Goal: Information Seeking & Learning: Check status

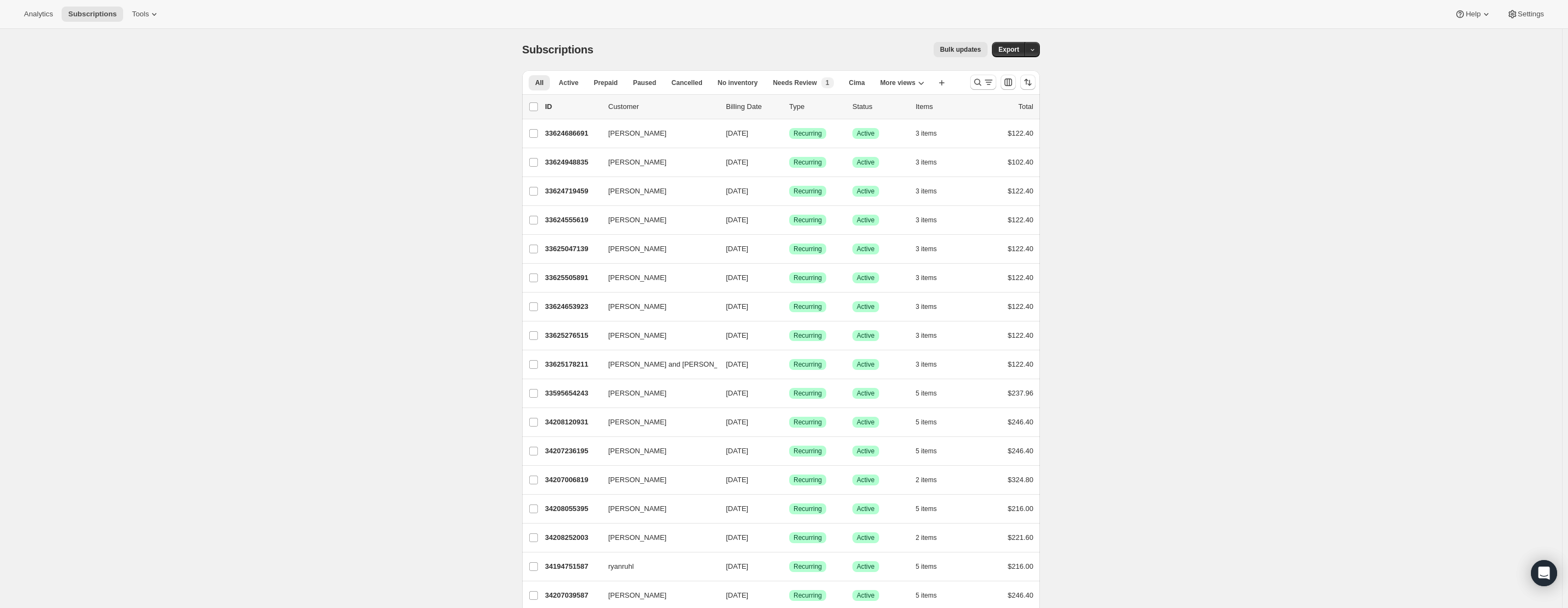
click at [979, 81] on icon "Search and filter results" at bounding box center [977, 82] width 11 height 11
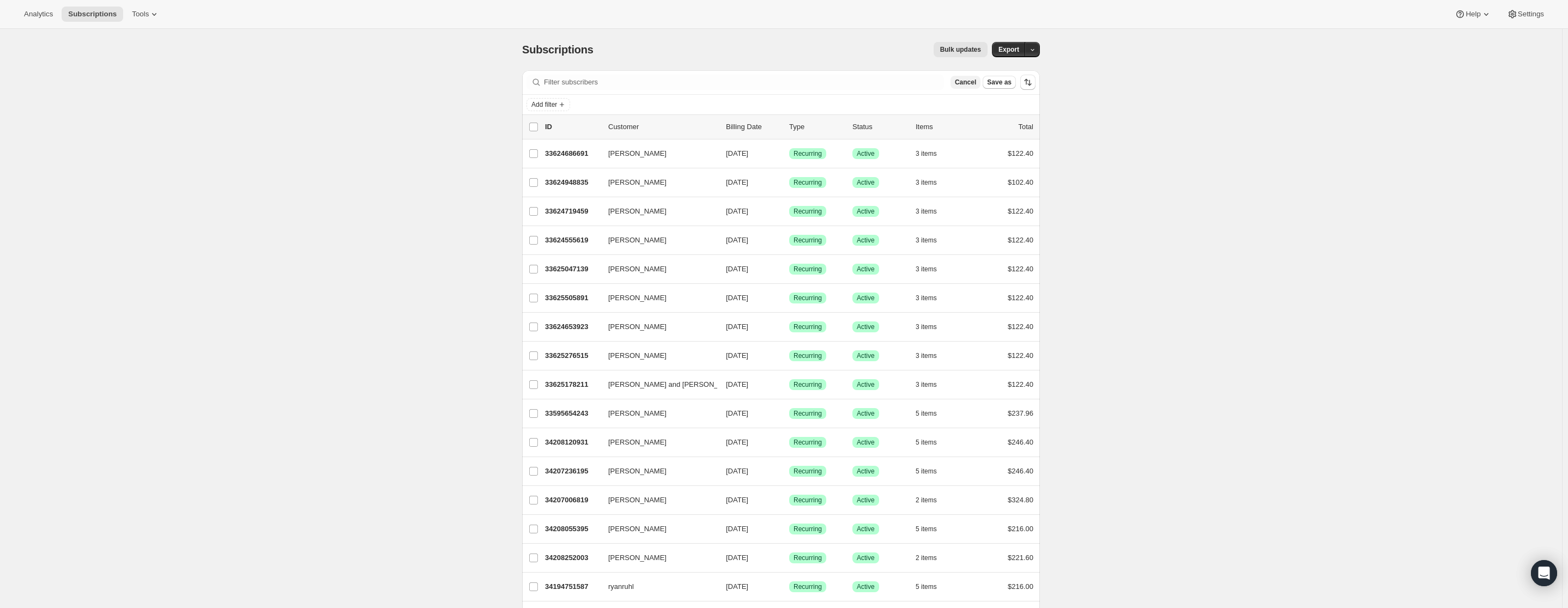
click at [973, 81] on span "Cancel" at bounding box center [965, 82] width 21 height 9
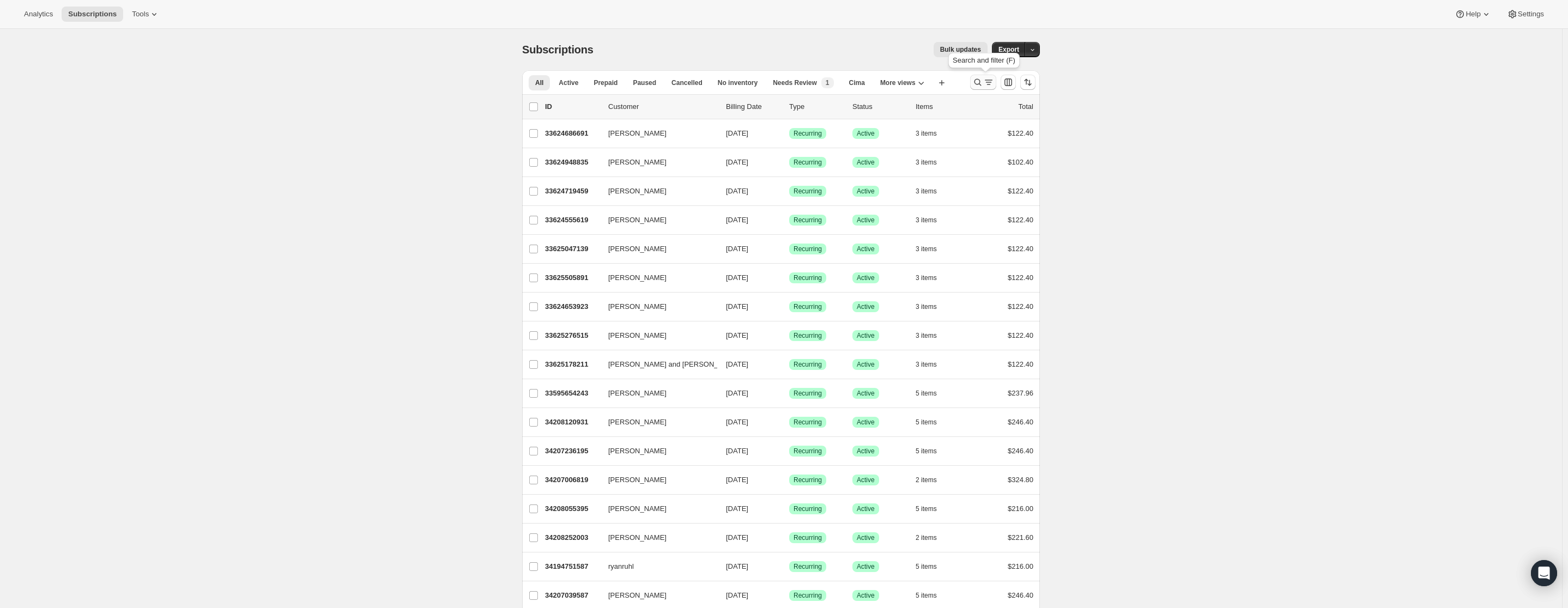
click at [982, 81] on icon "Search and filter results" at bounding box center [977, 82] width 11 height 11
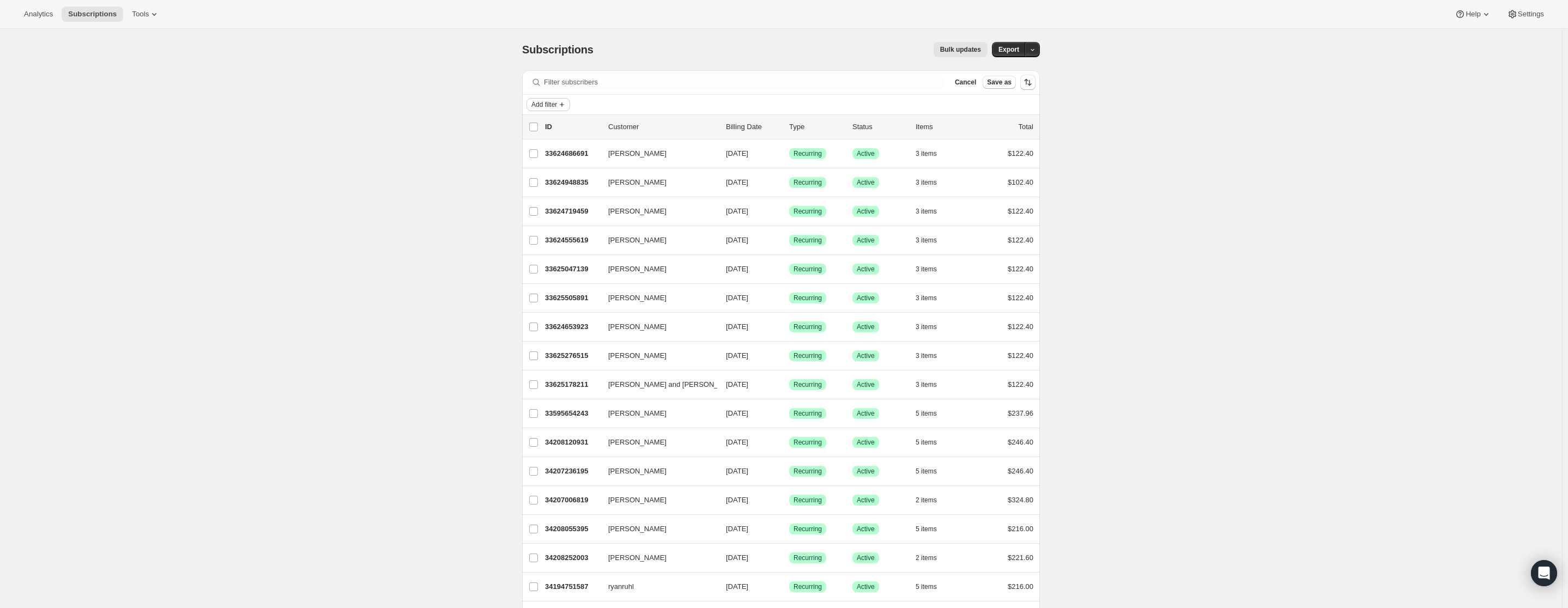
click at [557, 101] on span "Add filter" at bounding box center [544, 105] width 26 height 9
click at [552, 234] on span "Created date" at bounding box center [531, 233] width 41 height 8
click at [559, 139] on span "Last 7 days" at bounding box center [568, 143] width 37 height 8
click at [537, 139] on input "Last 7 days" at bounding box center [536, 139] width 1 height 1
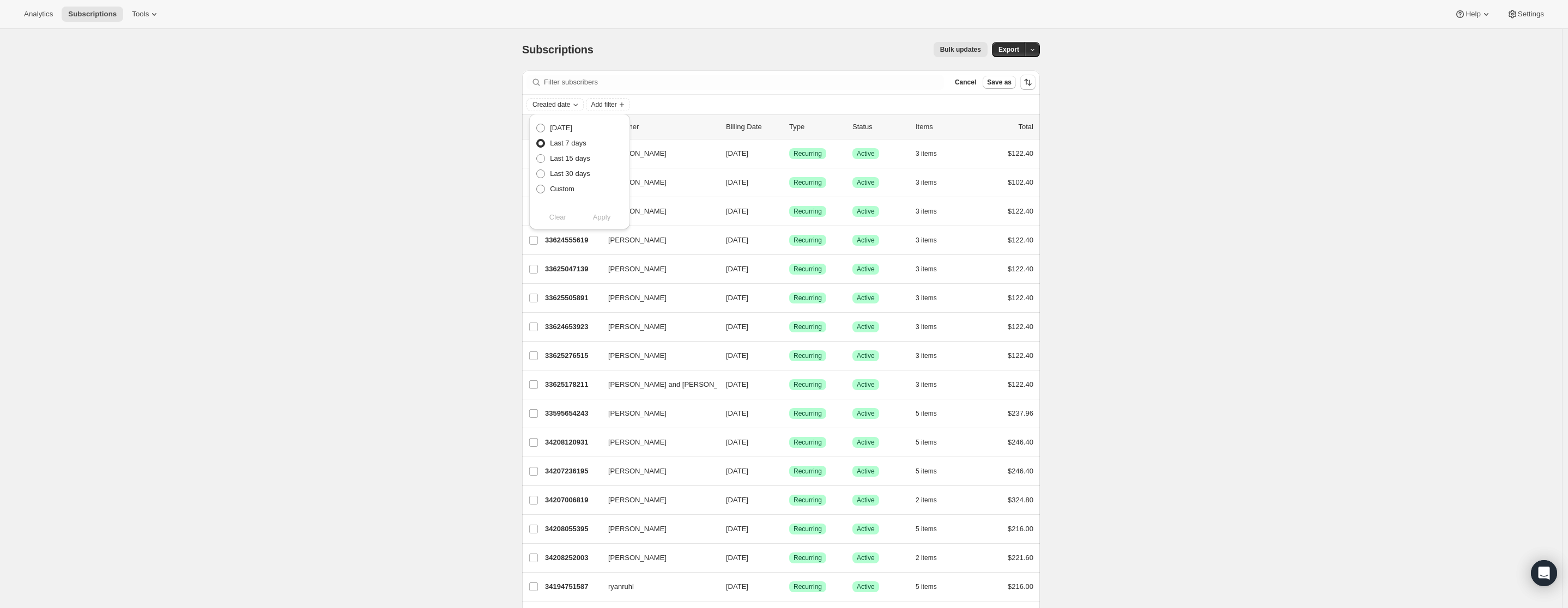
radio input "true"
click at [599, 215] on span "Apply" at bounding box center [602, 217] width 18 height 11
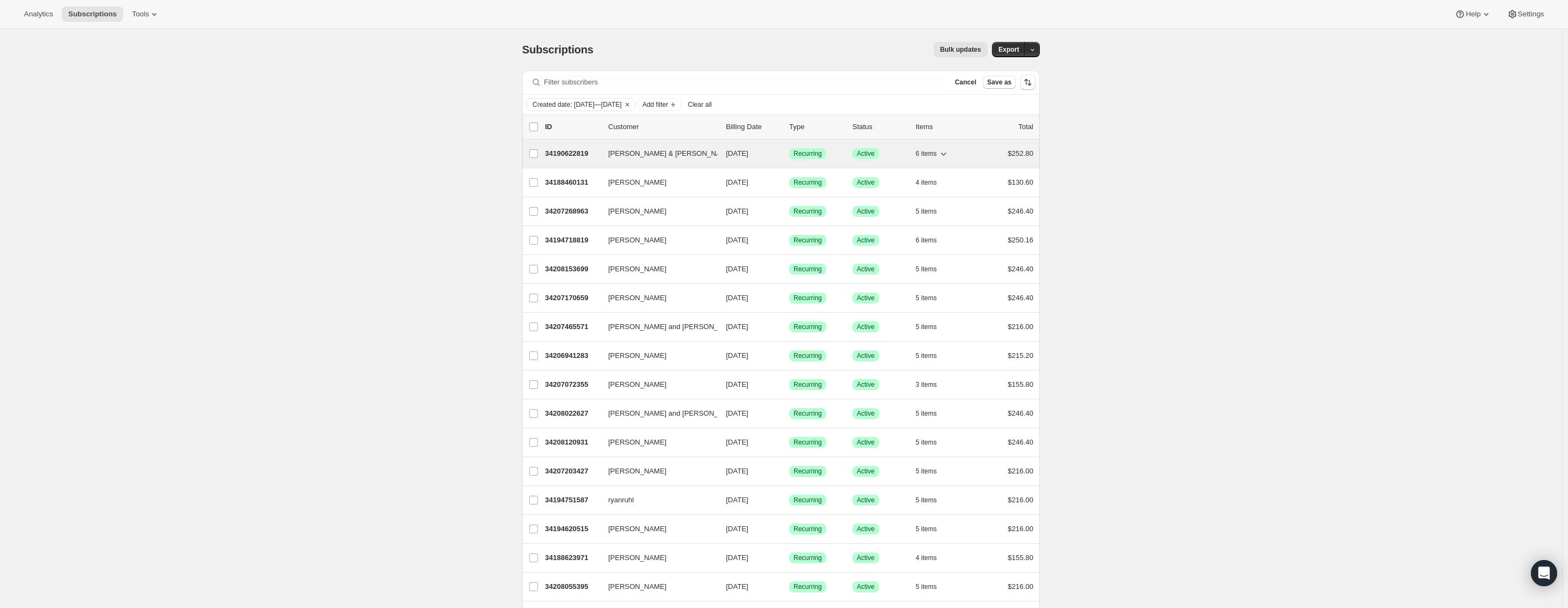
click at [577, 152] on p "34190622819" at bounding box center [572, 153] width 54 height 11
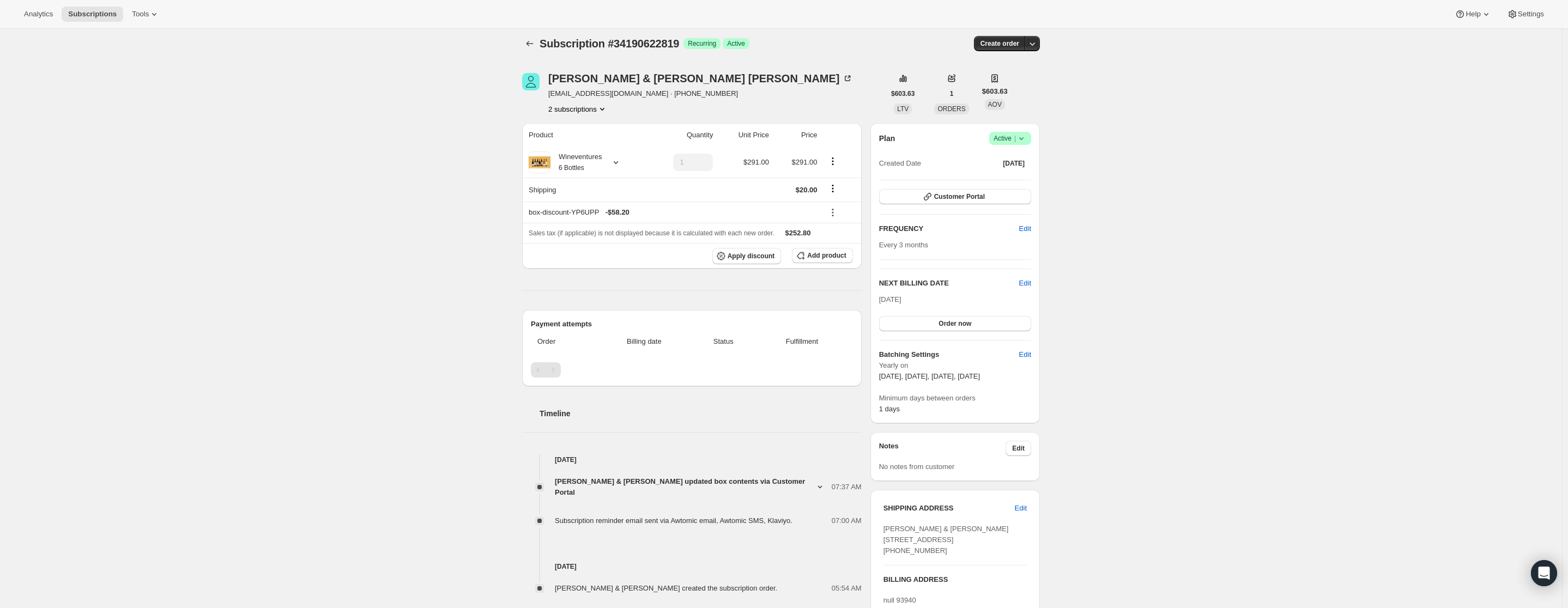
scroll to position [439, 0]
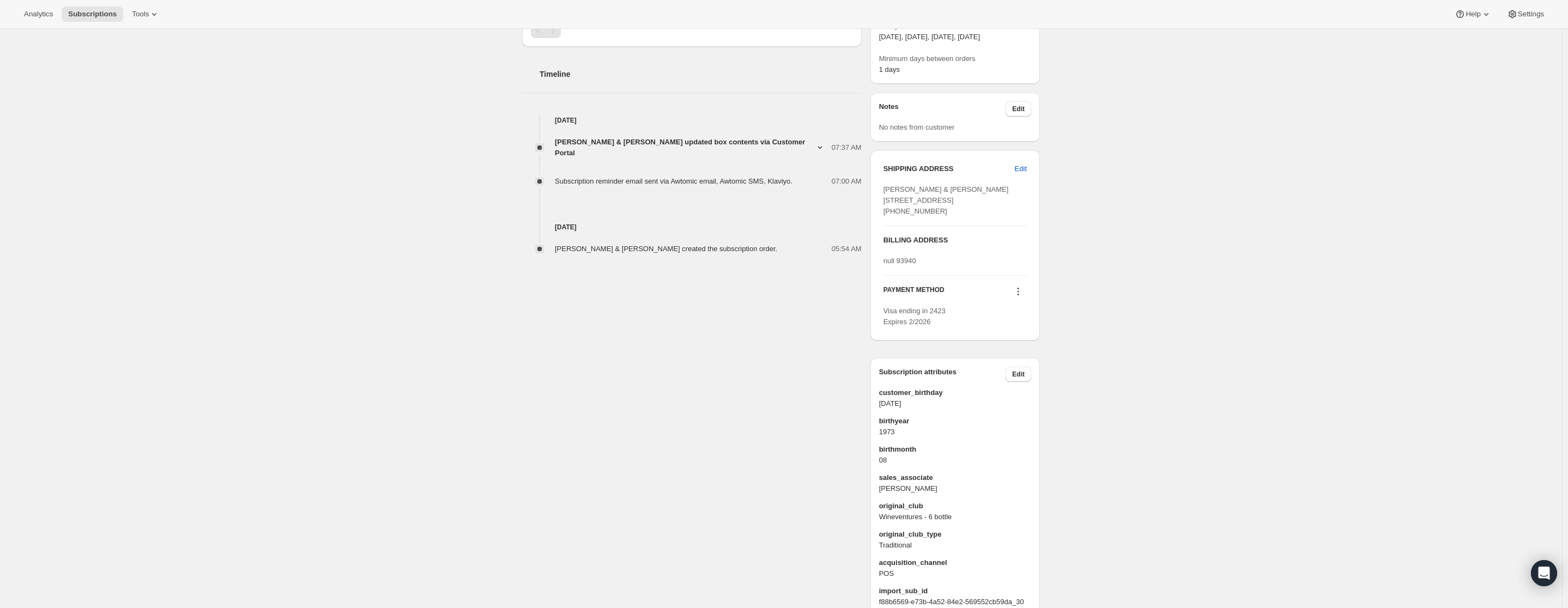
click at [610, 363] on div "[PERSON_NAME] & [PERSON_NAME] [EMAIL_ADDRESS][DOMAIN_NAME] · [PHONE_NUMBER] 2 s…" at bounding box center [776, 166] width 526 height 900
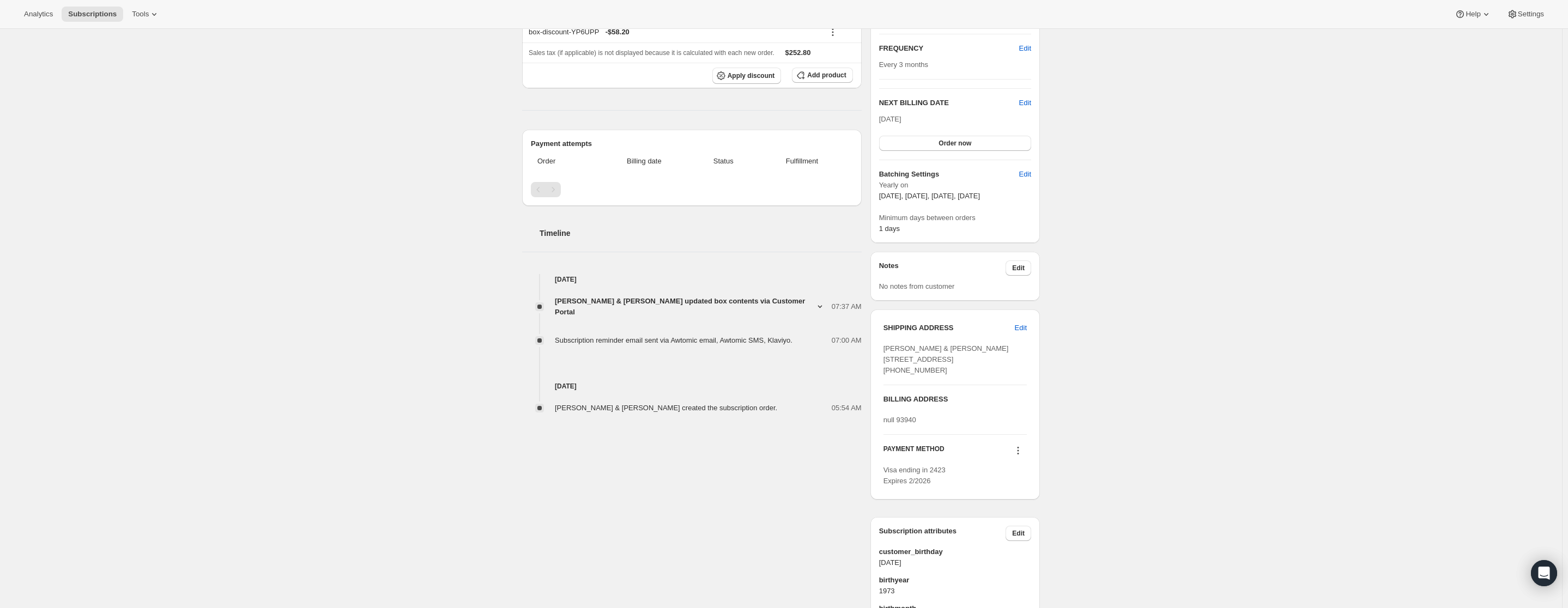
scroll to position [237, 0]
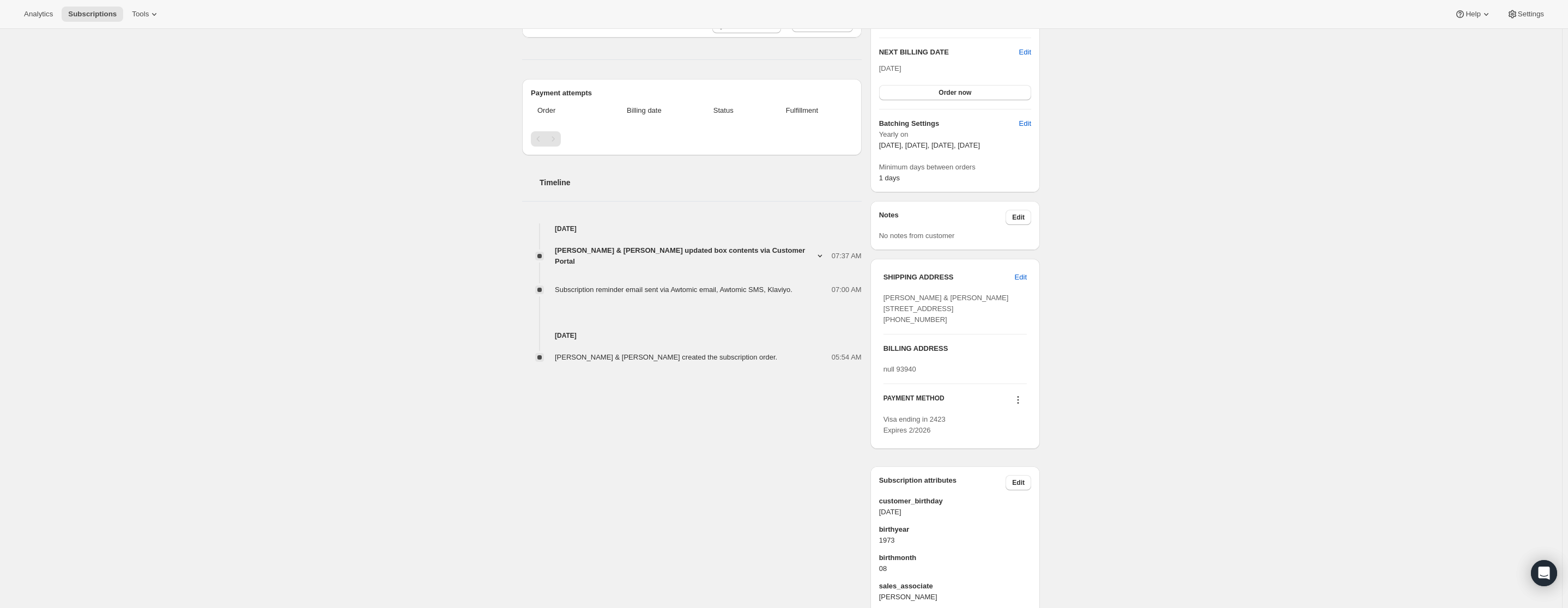
click at [647, 353] on span "[PERSON_NAME] & [PERSON_NAME] created the subscription order." at bounding box center [666, 357] width 222 height 8
click at [666, 353] on span "[PERSON_NAME] & [PERSON_NAME] created the subscription order." at bounding box center [666, 357] width 222 height 8
copy span "[PERSON_NAME] & [PERSON_NAME] created the subscription order."
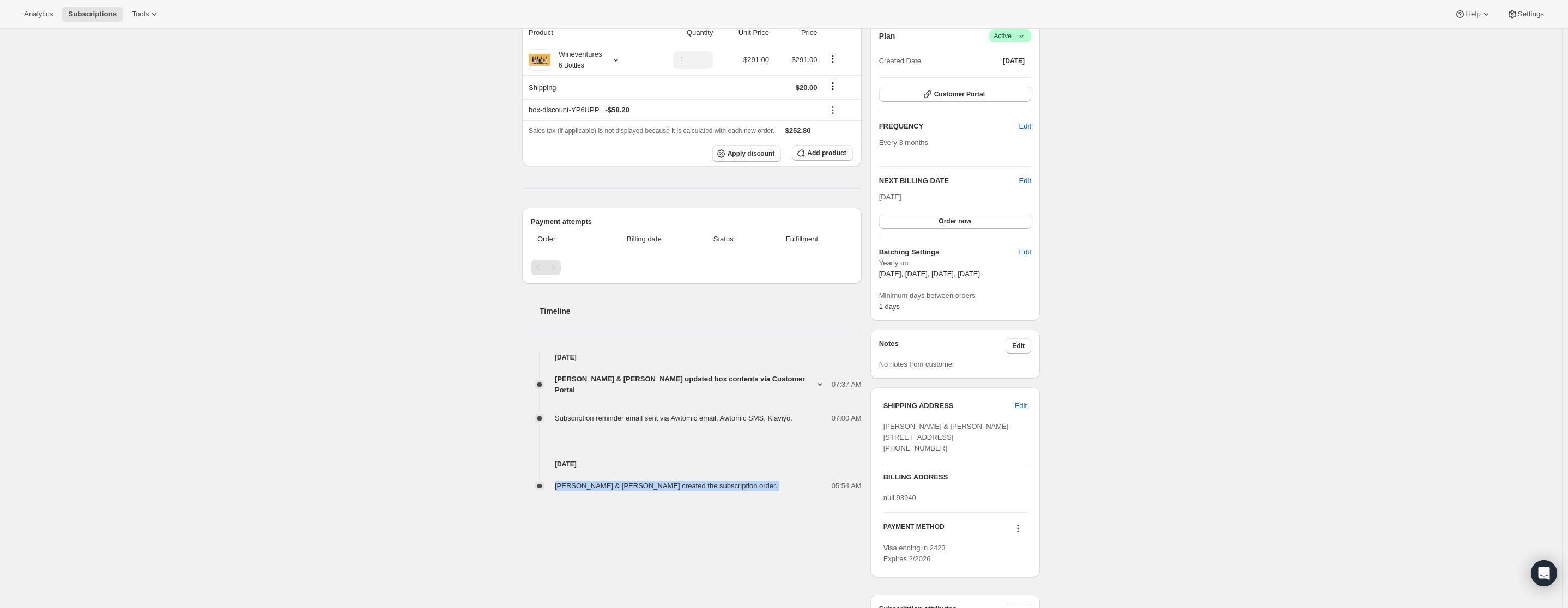
scroll to position [439, 0]
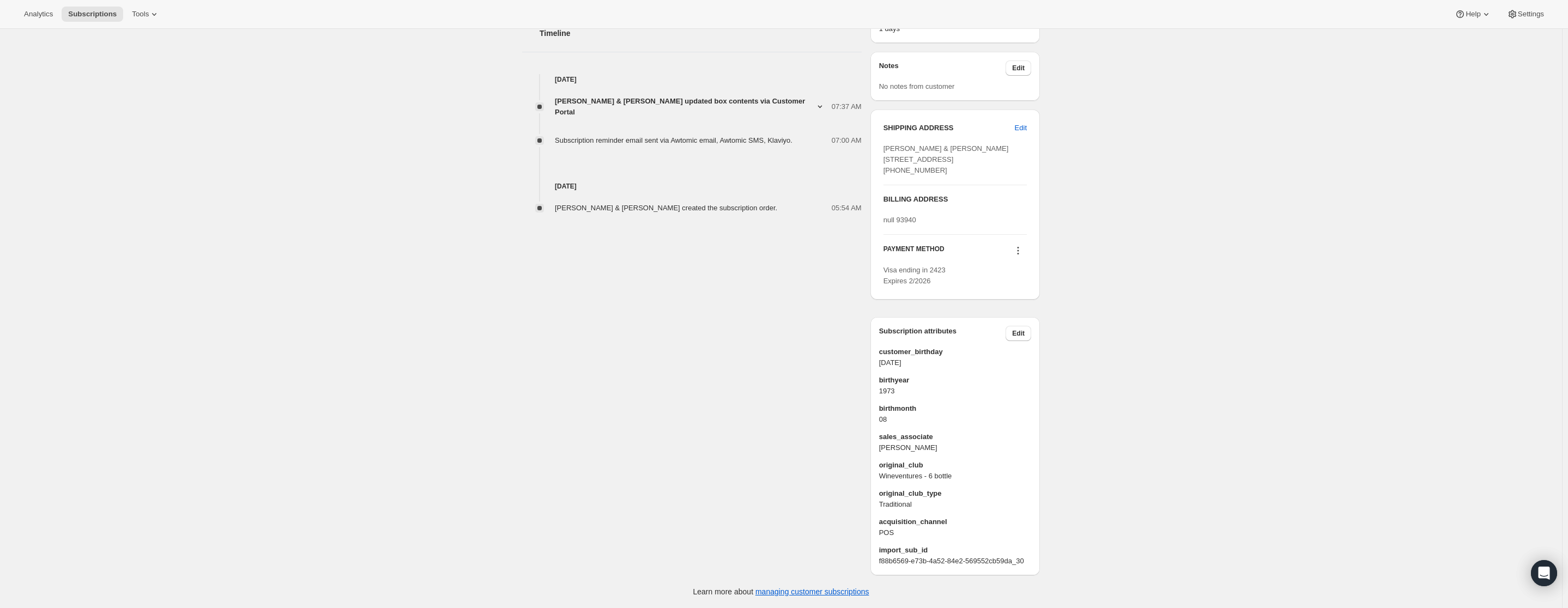
click at [916, 442] on span "[PERSON_NAME]" at bounding box center [954, 448] width 152 height 11
click at [916, 431] on span "sales_associate" at bounding box center [954, 437] width 152 height 11
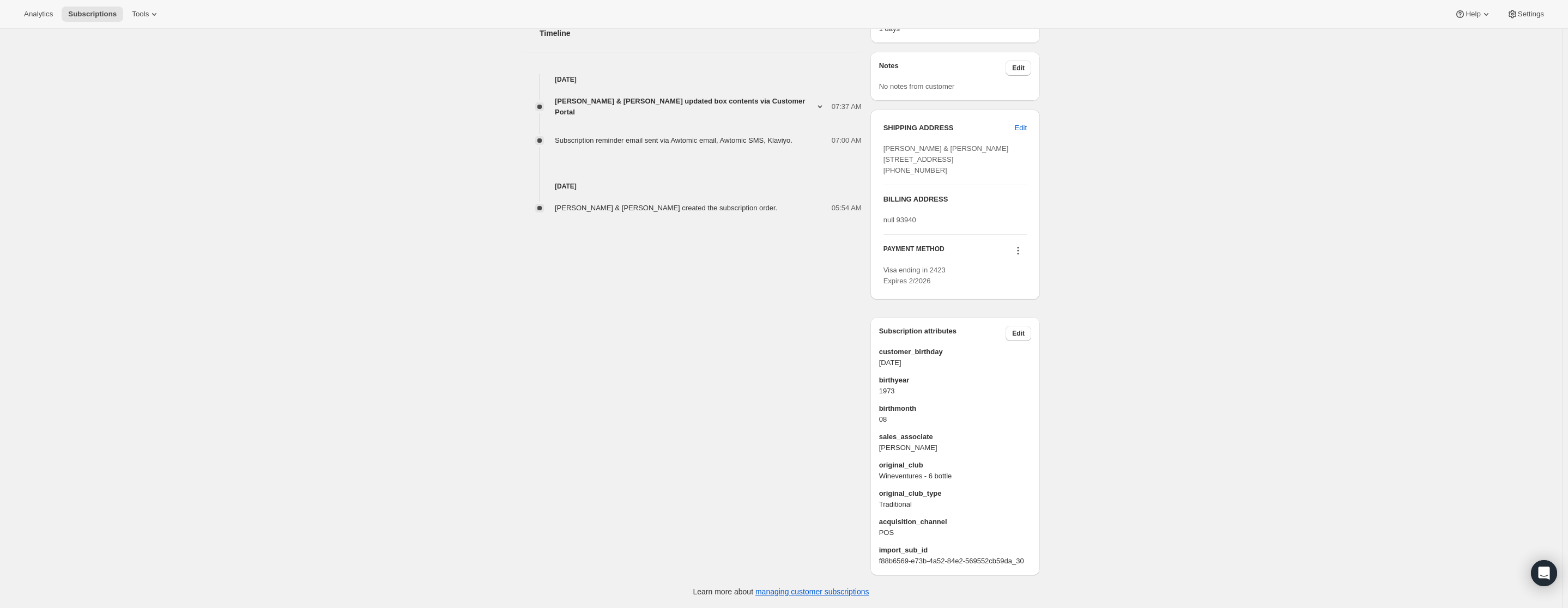
click at [911, 459] on span "original_club" at bounding box center [954, 464] width 152 height 11
click at [927, 442] on span "[PERSON_NAME]" at bounding box center [954, 448] width 152 height 11
click at [927, 442] on span "[PERSON_NAME]" at bounding box center [954, 448] width 152 height 11
copy span "[PERSON_NAME]"
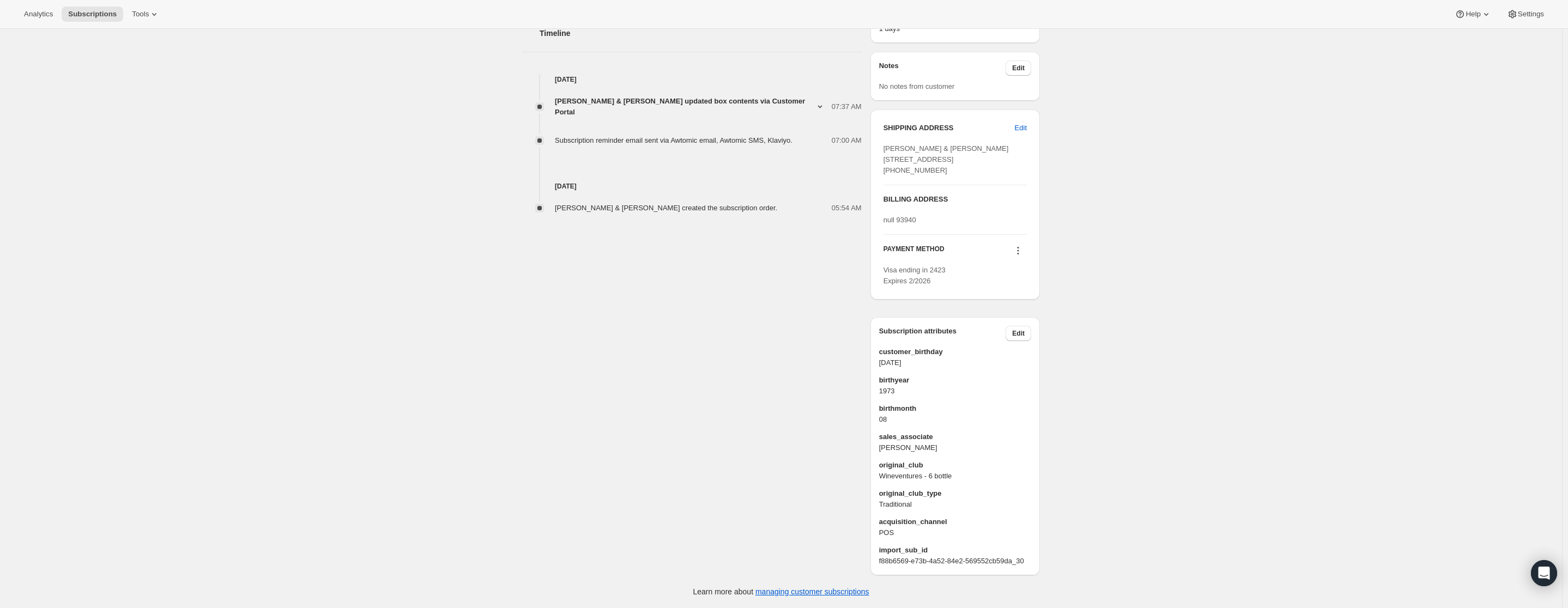
click at [954, 431] on span "sales_associate" at bounding box center [954, 437] width 152 height 11
click at [910, 445] on div "customer_birthday [DEMOGRAPHIC_DATA] birthyear [DEMOGRAPHIC_DATA] birthmonth 08…" at bounding box center [954, 456] width 152 height 220
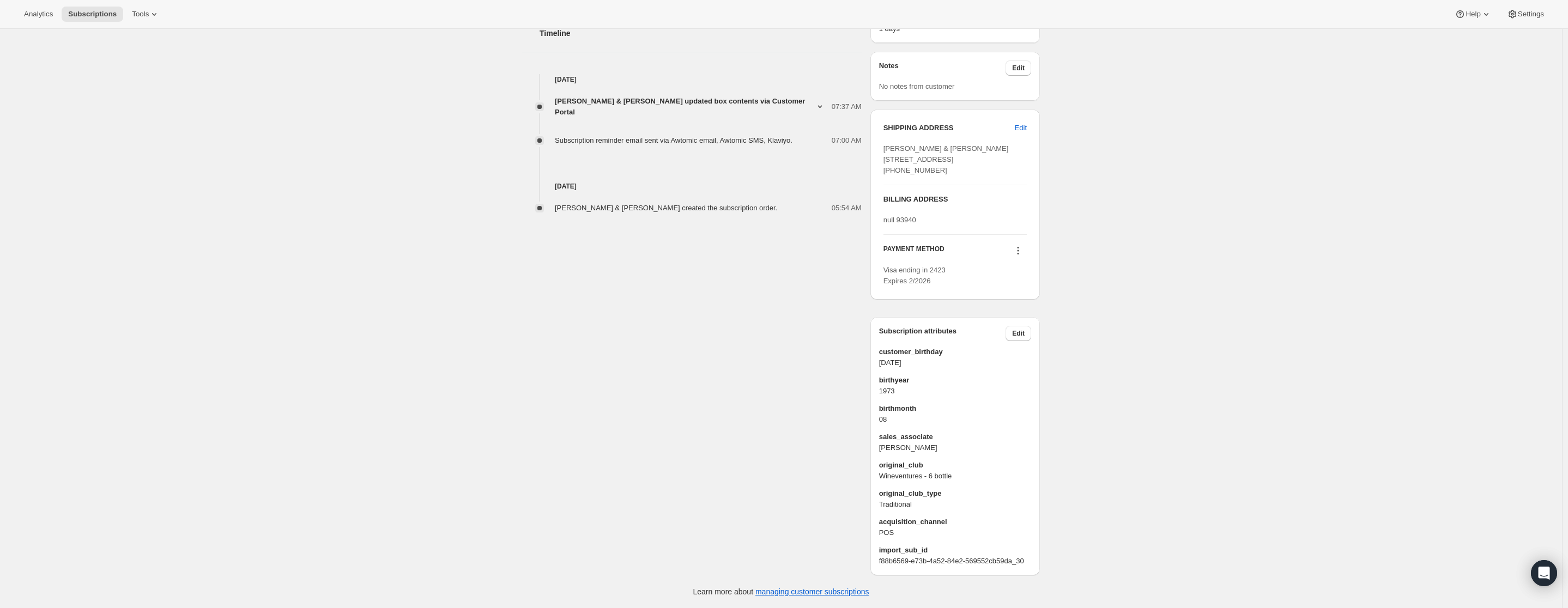
click at [918, 442] on span "[PERSON_NAME]" at bounding box center [954, 448] width 152 height 11
click at [907, 442] on div "customer_birthday [DEMOGRAPHIC_DATA] birthyear [DEMOGRAPHIC_DATA] birthmonth 08…" at bounding box center [954, 456] width 152 height 220
click at [913, 442] on span "[PERSON_NAME]" at bounding box center [954, 448] width 152 height 11
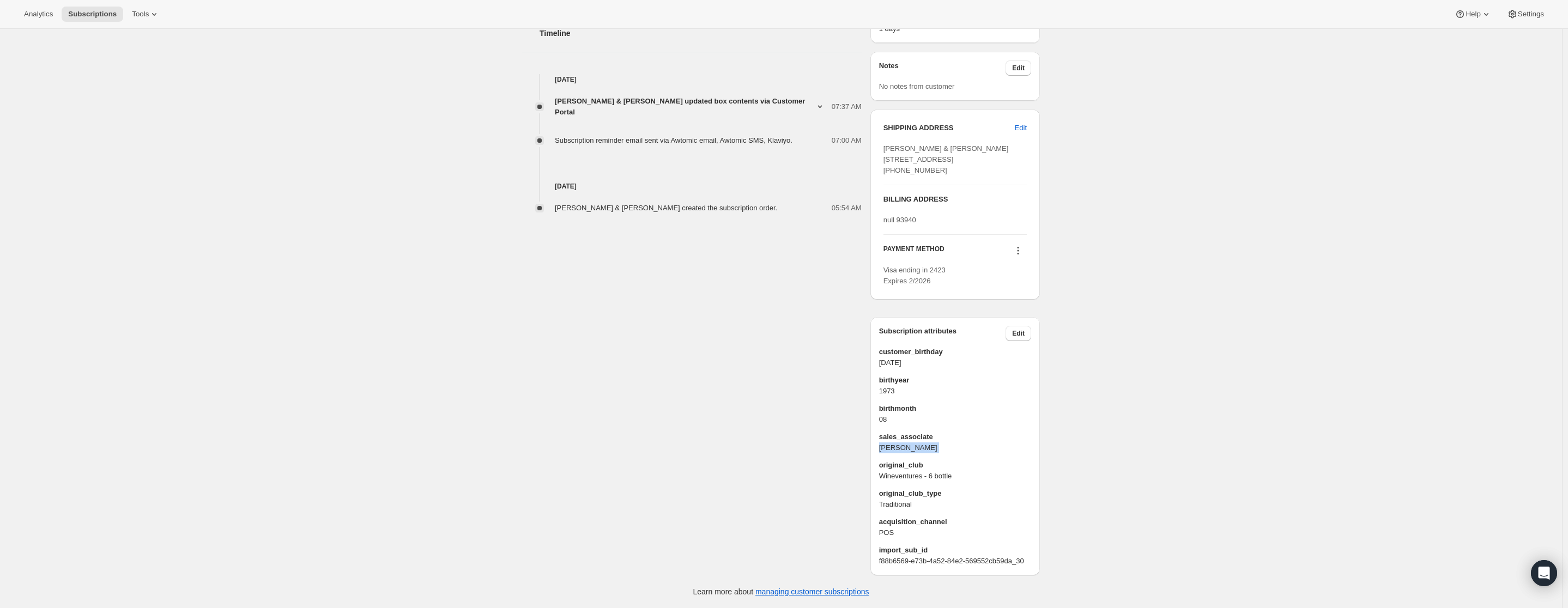
click at [913, 442] on span "[PERSON_NAME]" at bounding box center [954, 448] width 152 height 11
copy span "[PERSON_NAME]"
click at [912, 459] on span "original_club" at bounding box center [954, 464] width 152 height 11
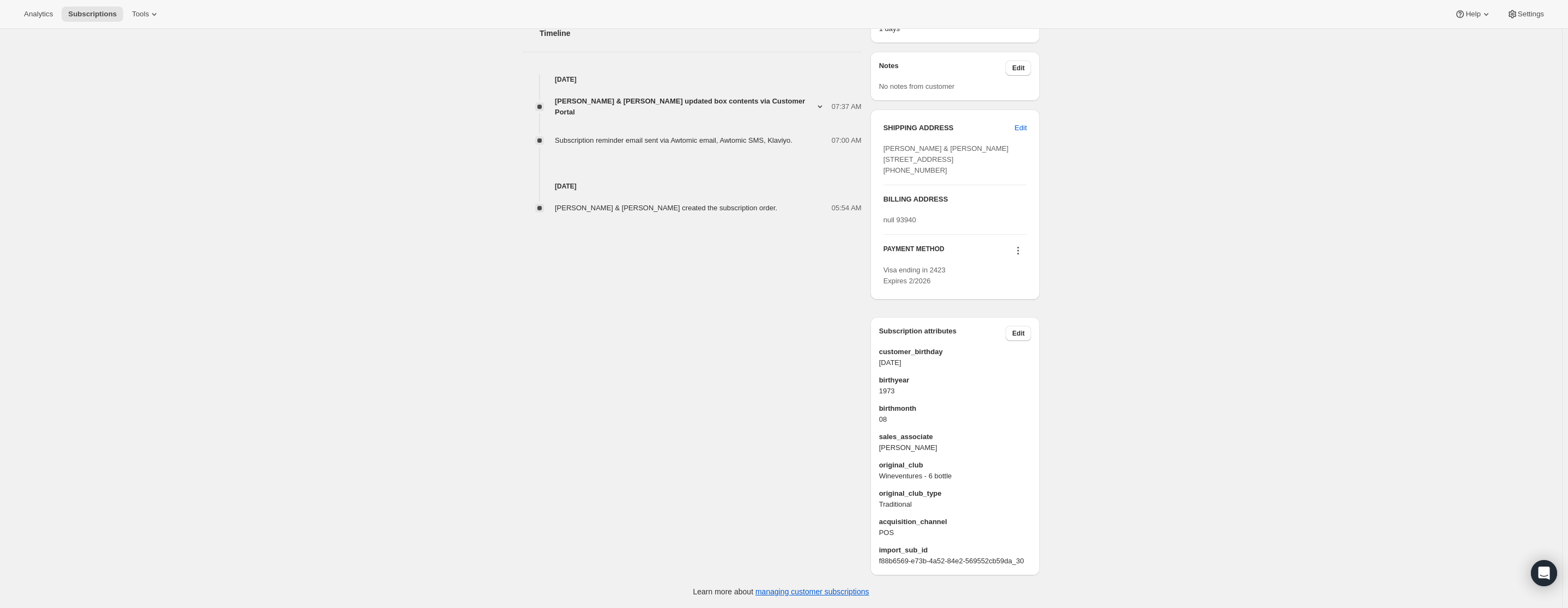
click at [970, 470] on span "Wineventures - 6 bottle" at bounding box center [954, 475] width 152 height 11
click at [922, 459] on span "original_club" at bounding box center [954, 464] width 152 height 11
click at [950, 459] on span "original_club" at bounding box center [954, 464] width 152 height 11
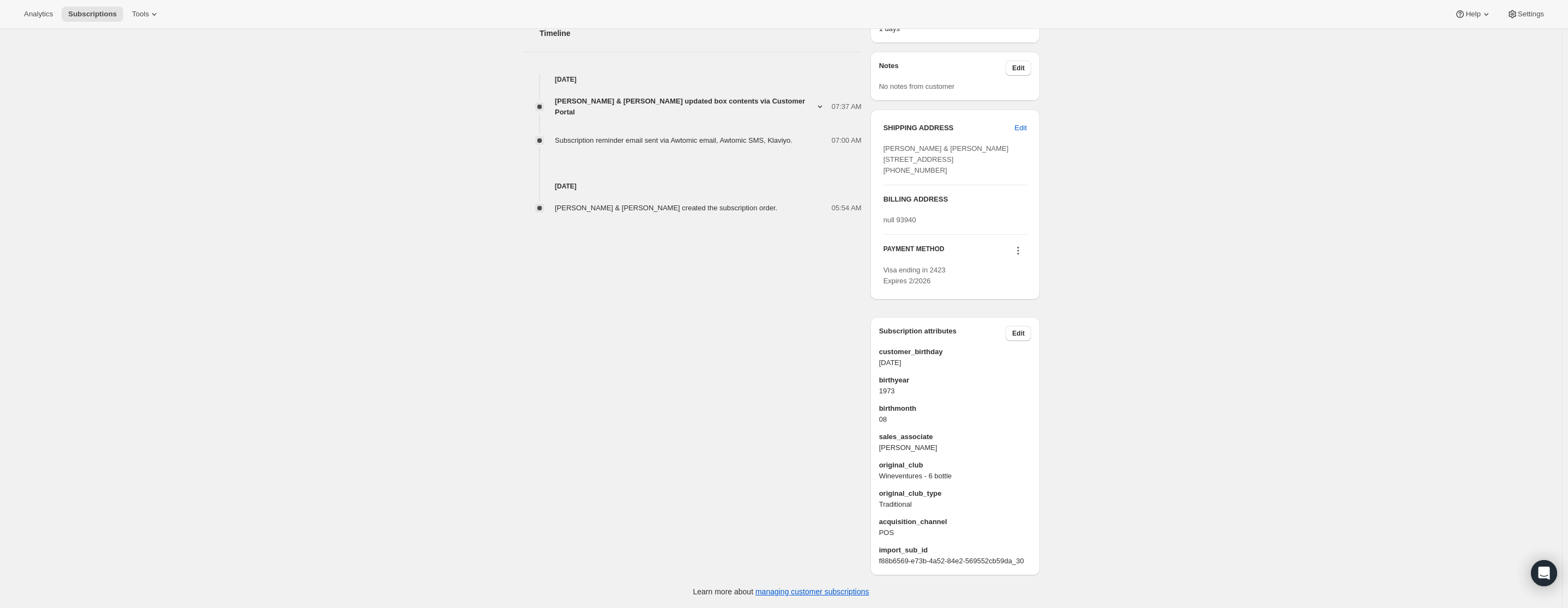
click at [910, 459] on span "original_club" at bounding box center [954, 464] width 152 height 11
copy span "original_club"
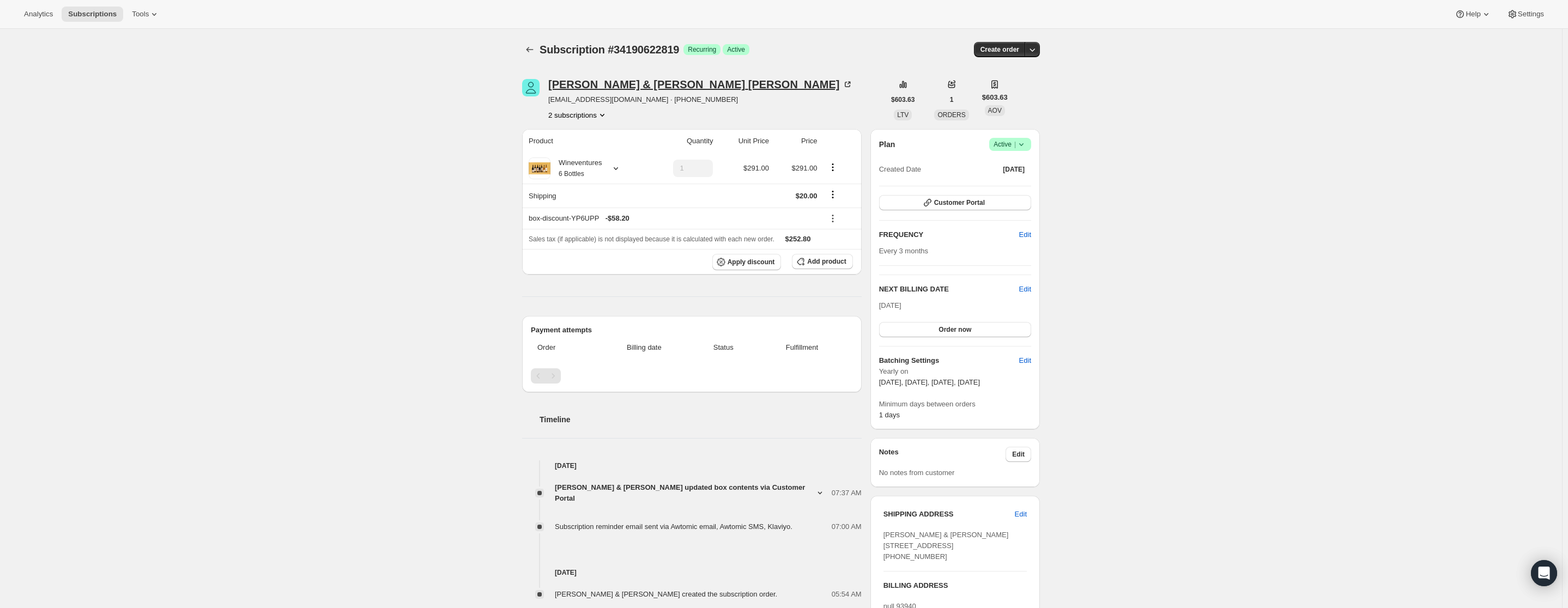
click at [847, 82] on icon at bounding box center [848, 83] width 3 height 3
